Goal: Information Seeking & Learning: Learn about a topic

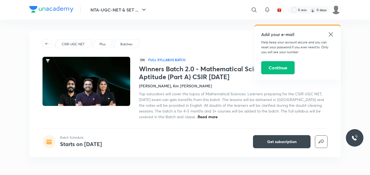
click at [327, 30] on div "Add your e-mail Help keep your account secure and you can reset your password i…" at bounding box center [297, 53] width 86 height 54
click at [329, 34] on icon at bounding box center [330, 34] width 7 height 7
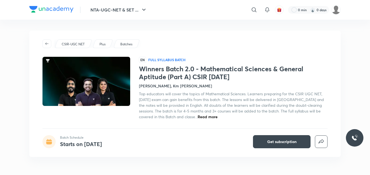
click at [197, 117] on span "Read more" at bounding box center [207, 116] width 20 height 5
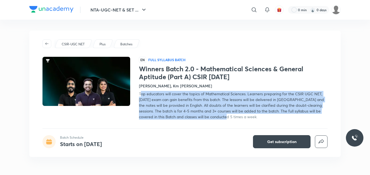
drag, startPoint x: 141, startPoint y: 94, endPoint x: 220, endPoint y: 119, distance: 83.3
click at [220, 119] on span "Top educators will cover the topics of Mathematical Sciences. Learners preparin…" at bounding box center [231, 105] width 185 height 28
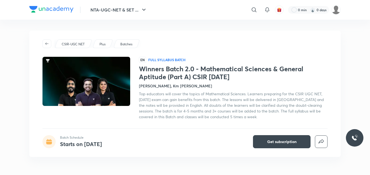
click at [217, 134] on div "CSIR-UGC NET Plus Batches EN Full Syllabus Batch Winners Batch 2.0 - Mathematic…" at bounding box center [184, 94] width 311 height 127
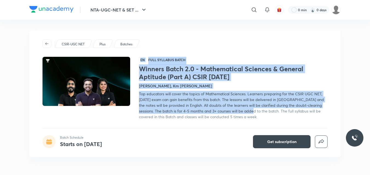
drag, startPoint x: 138, startPoint y: 93, endPoint x: 248, endPoint y: 112, distance: 111.7
click at [248, 112] on div "EN Full Syllabus Batch Winners Batch 2.0 - Mathematical Sciences & General Apti…" at bounding box center [184, 88] width 285 height 63
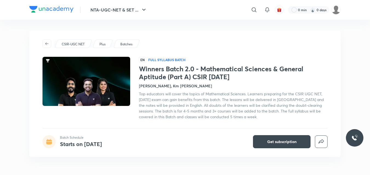
click at [226, 118] on span "Top educators will cover the topics of Mathematical Sciences. Learners preparin…" at bounding box center [231, 105] width 185 height 28
click at [252, 100] on span "Top educators will cover the topics of Mathematical Sciences. Learners preparin…" at bounding box center [231, 105] width 185 height 28
click at [209, 117] on span "Top educators will cover the topics of Mathematical Sciences. Learners preparin…" at bounding box center [231, 105] width 185 height 28
click at [295, 100] on span "Top educators will cover the topics of Mathematical Sciences. Learners preparin…" at bounding box center [231, 105] width 185 height 28
